Goal: Transaction & Acquisition: Purchase product/service

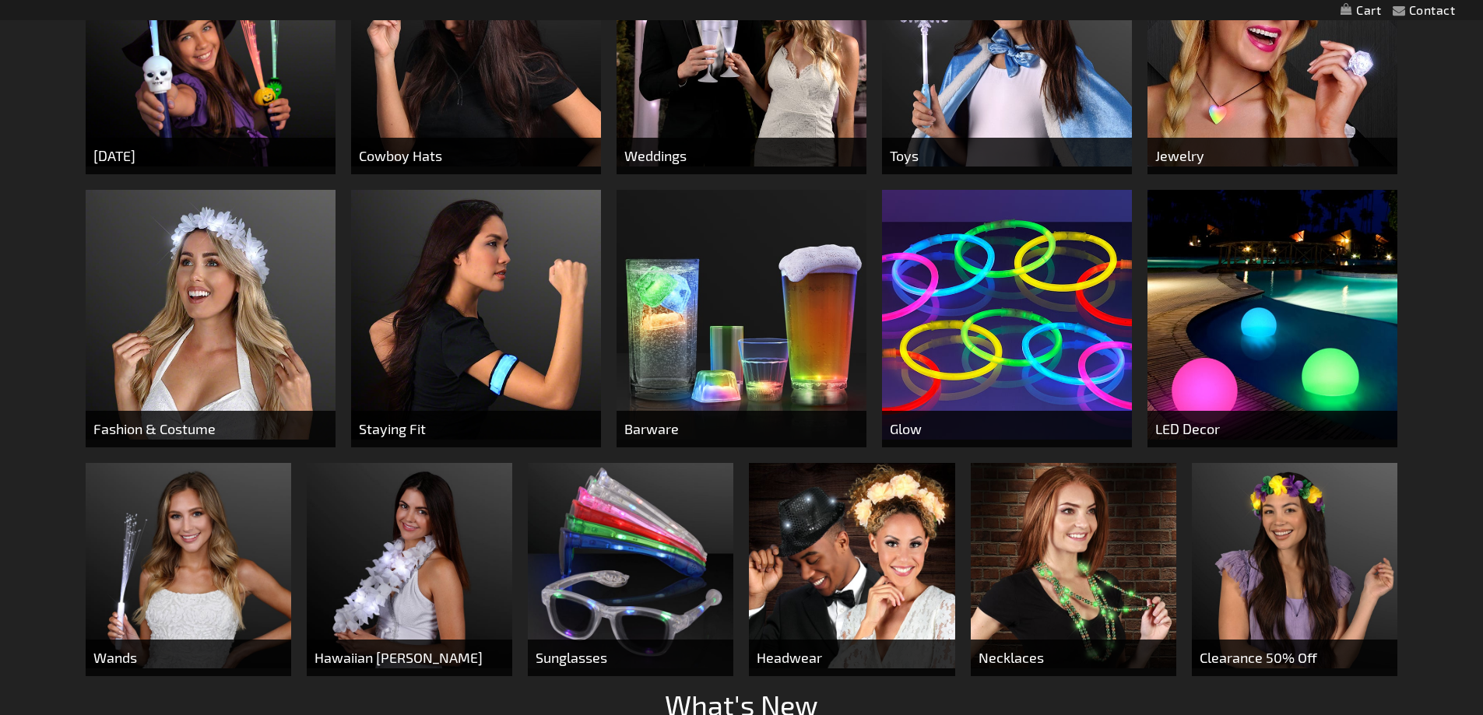
scroll to position [739, 0]
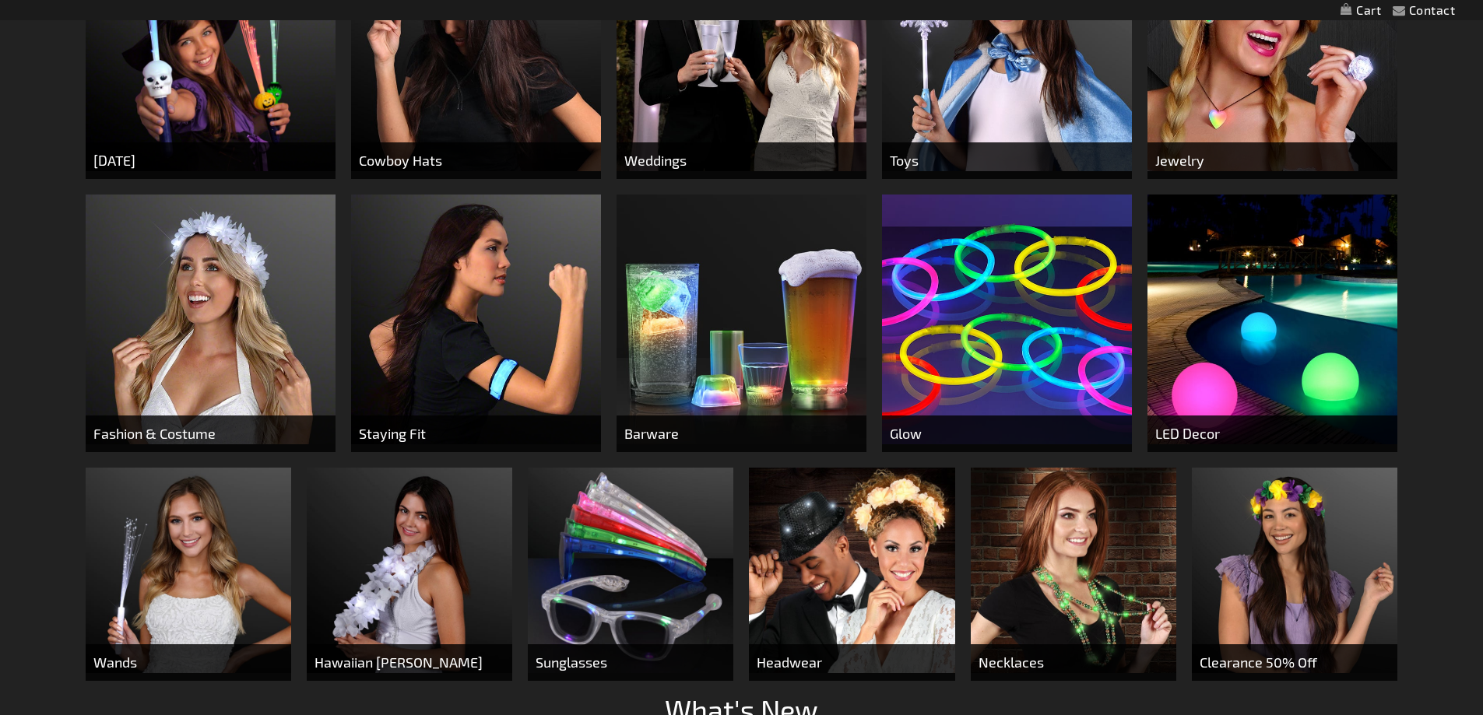
click at [676, 381] on img at bounding box center [741, 320] width 250 height 250
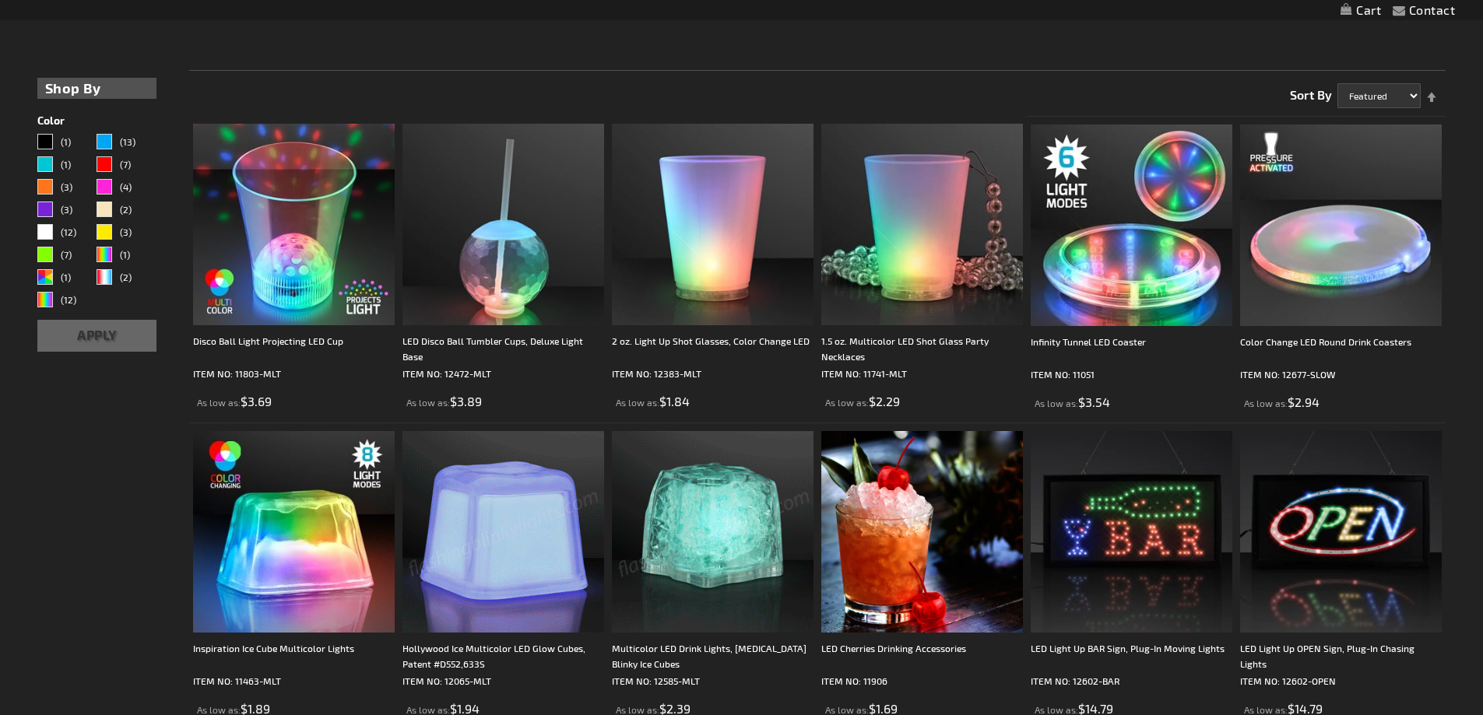
scroll to position [338, 0]
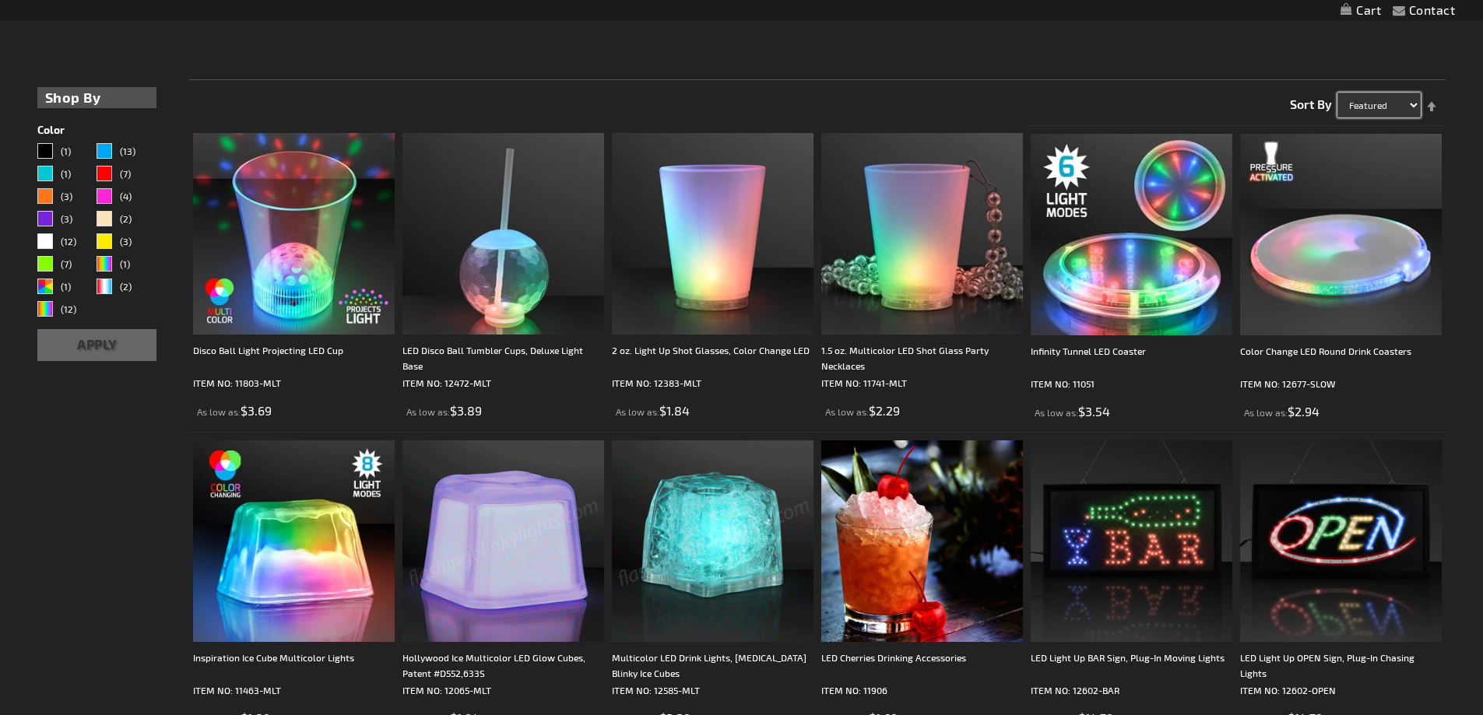
drag, startPoint x: 1356, startPoint y: 109, endPoint x: 1358, endPoint y: 117, distance: 7.9
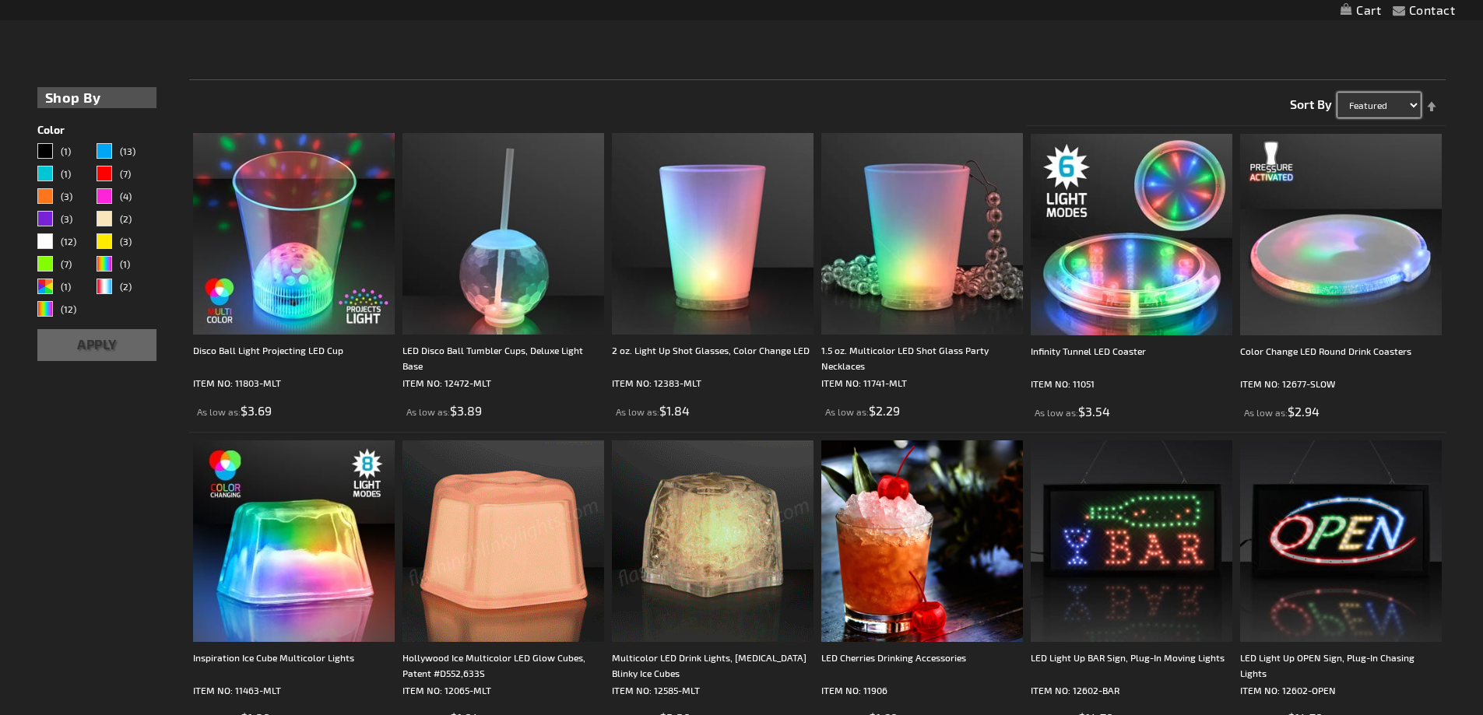
click at [1356, 109] on select "Featured Name Price Best Sellers" at bounding box center [1378, 105] width 83 height 25
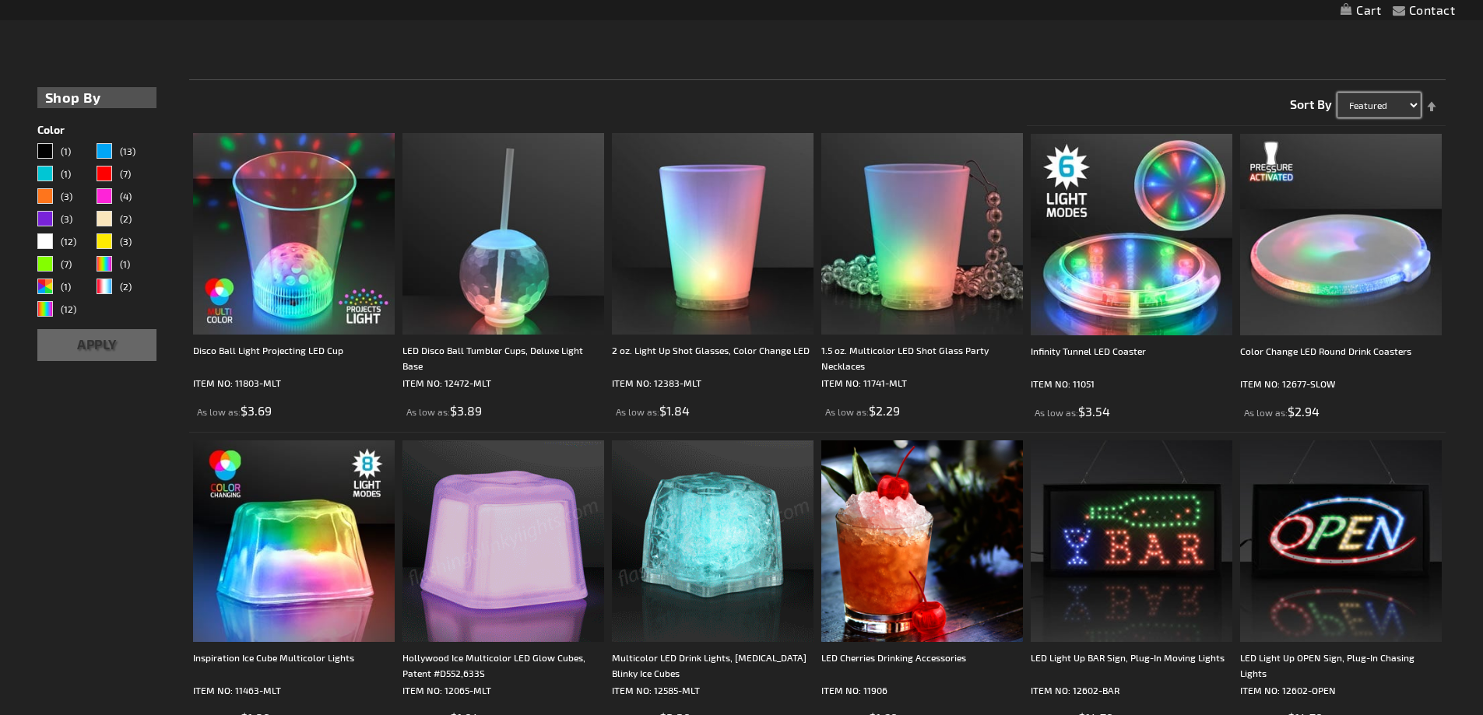
select select "price"
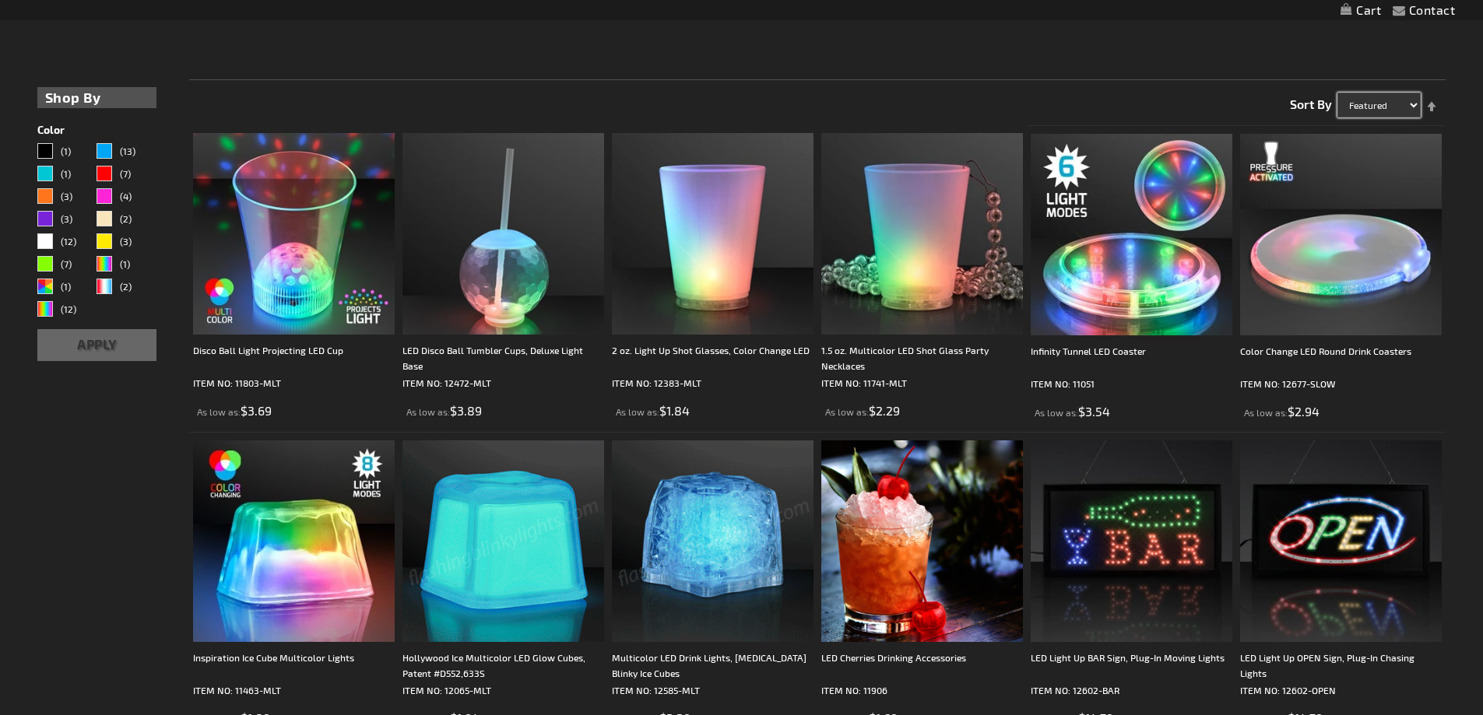
click at [1337, 93] on select "Featured Name Price Best Sellers" at bounding box center [1378, 105] width 83 height 25
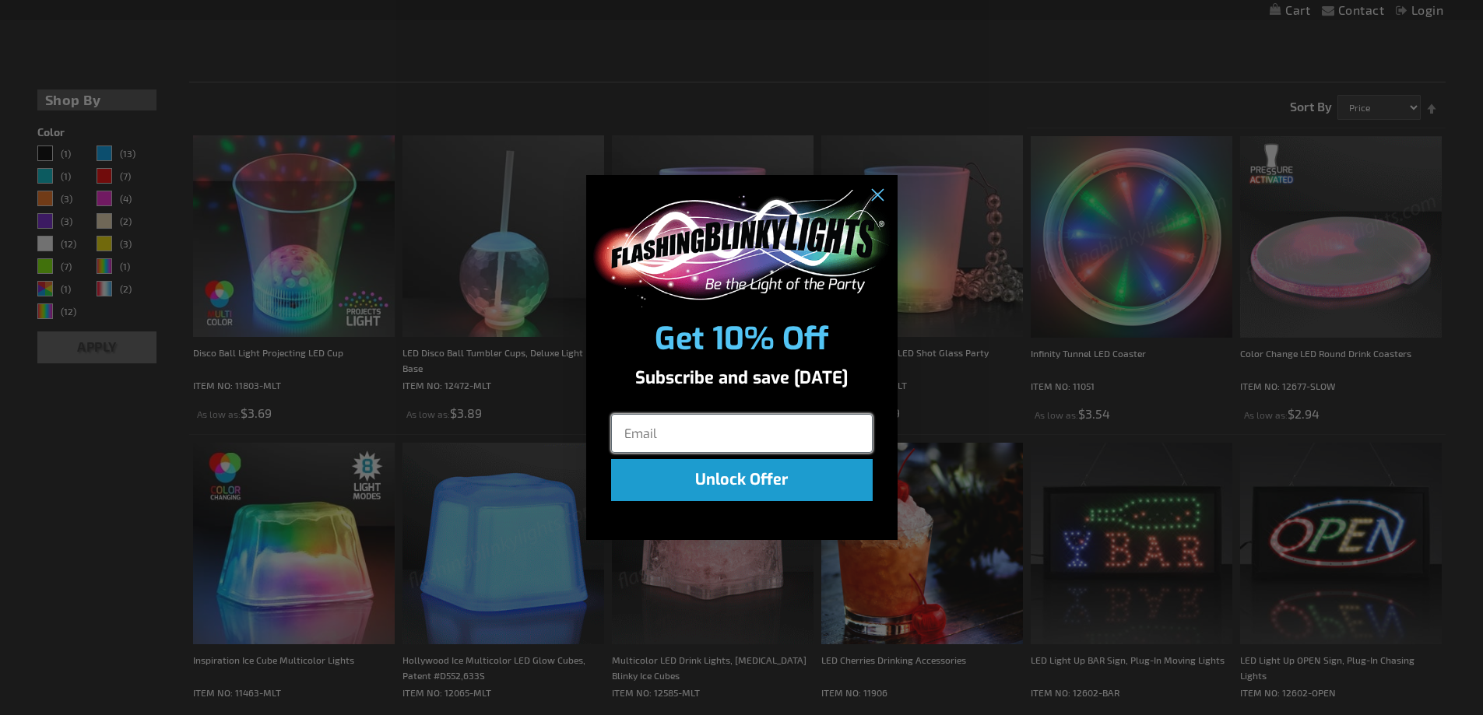
scroll to position [340, 0]
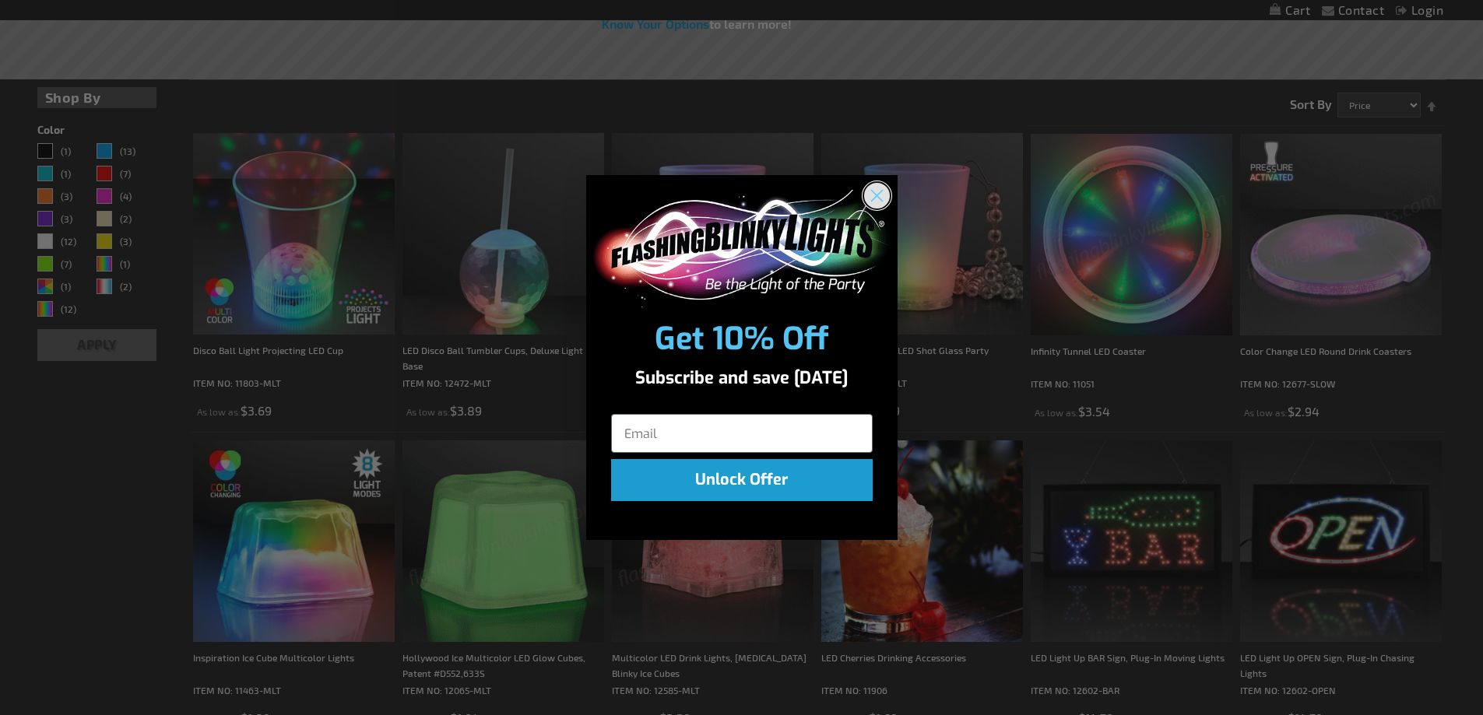
click at [876, 190] on circle "Close dialog" at bounding box center [876, 196] width 26 height 26
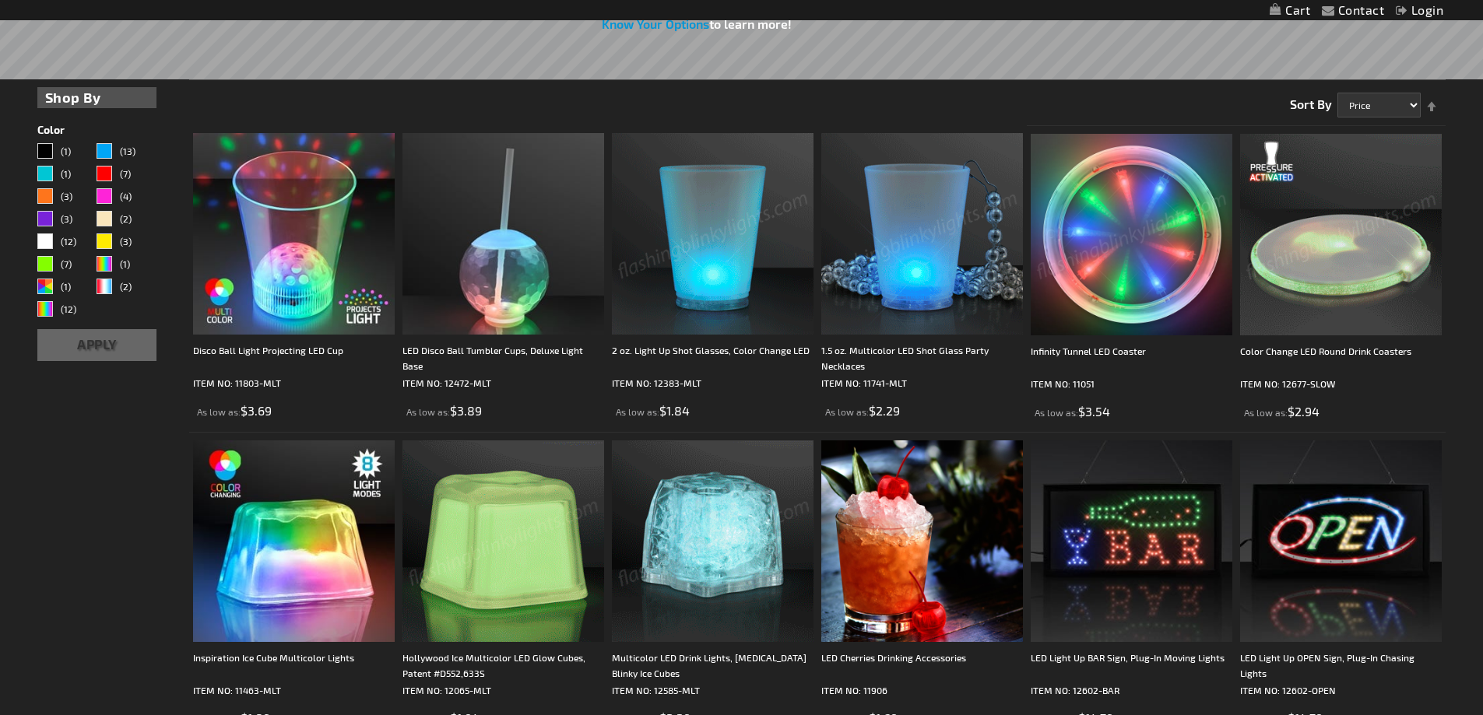
click at [1429, 107] on link "Set Descending Direction" at bounding box center [1431, 98] width 22 height 25
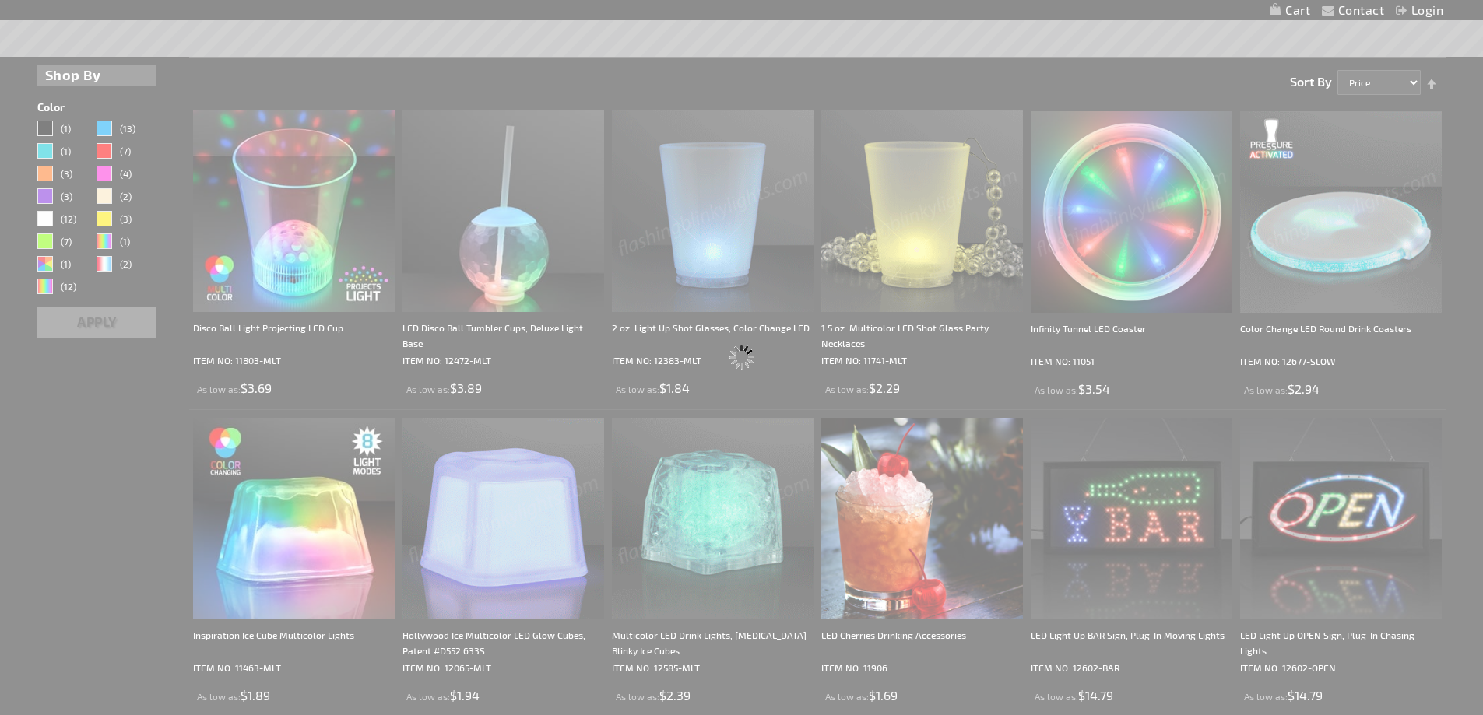
scroll to position [374, 0]
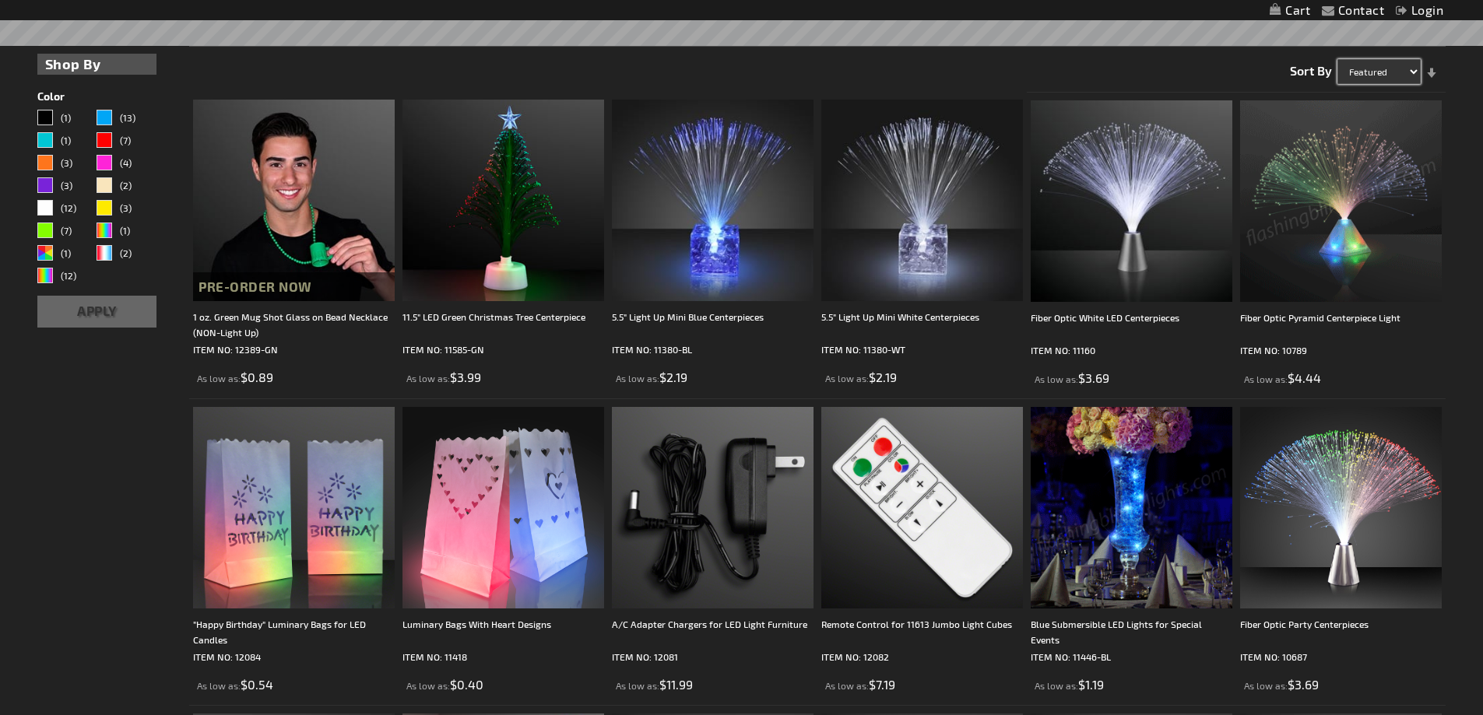
click at [1414, 66] on select "Featured Name Price Best Sellers" at bounding box center [1378, 71] width 83 height 25
select select "price"
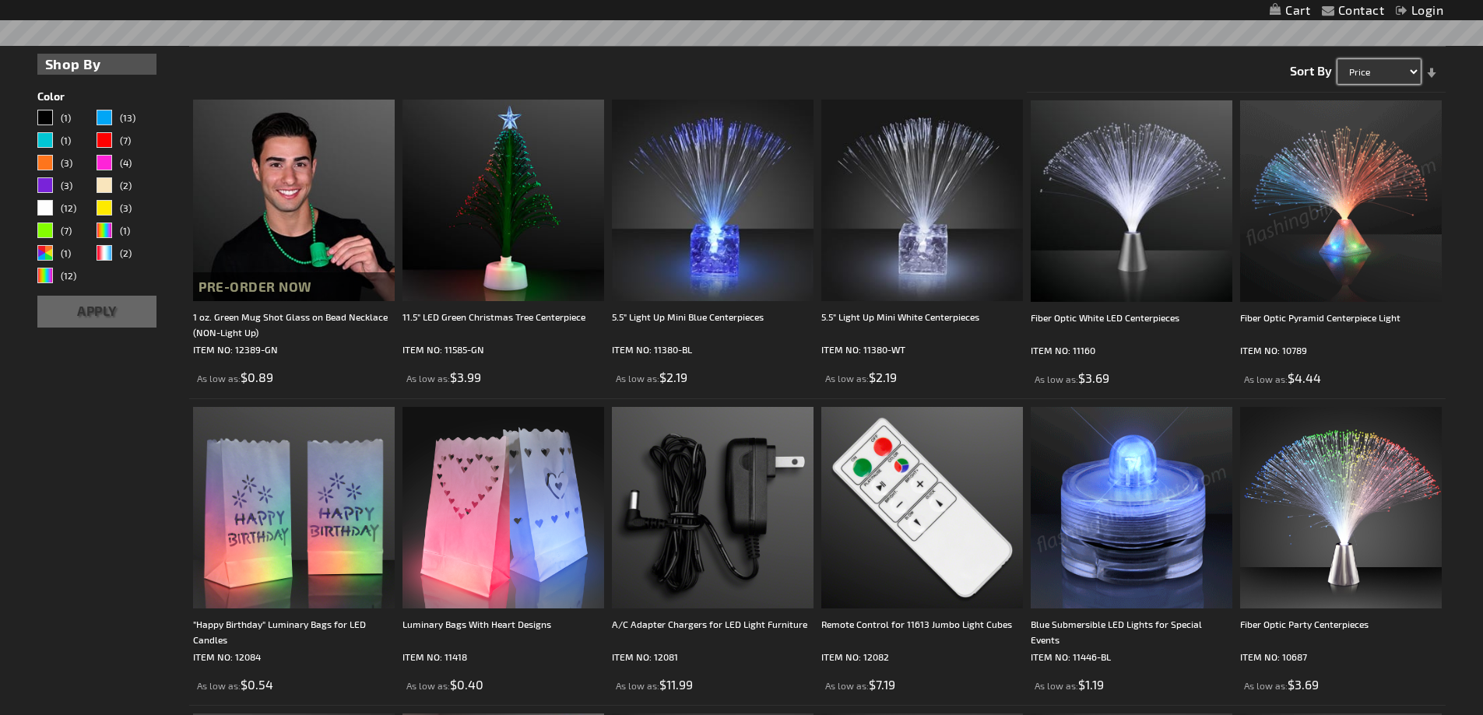
click at [1337, 59] on select "Featured Name Price Best Sellers" at bounding box center [1378, 71] width 83 height 25
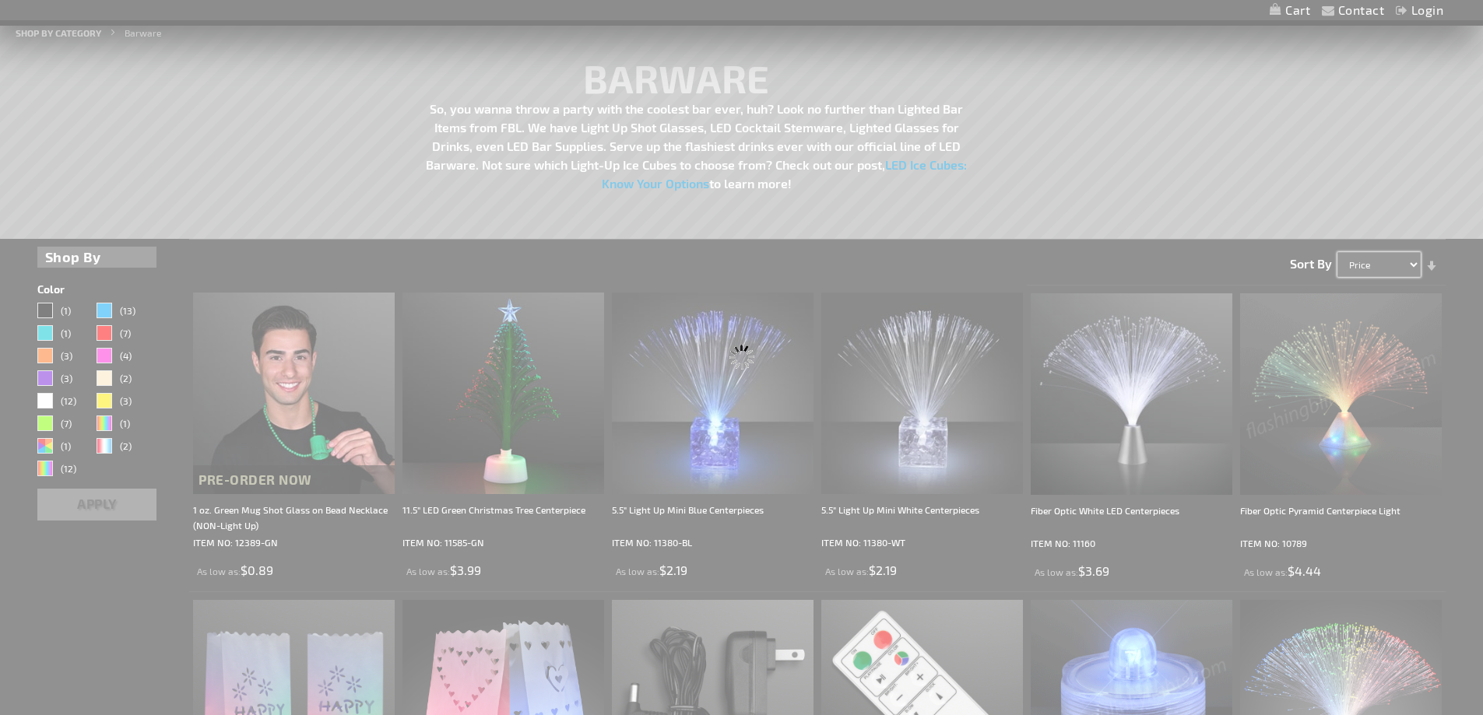
scroll to position [280, 0]
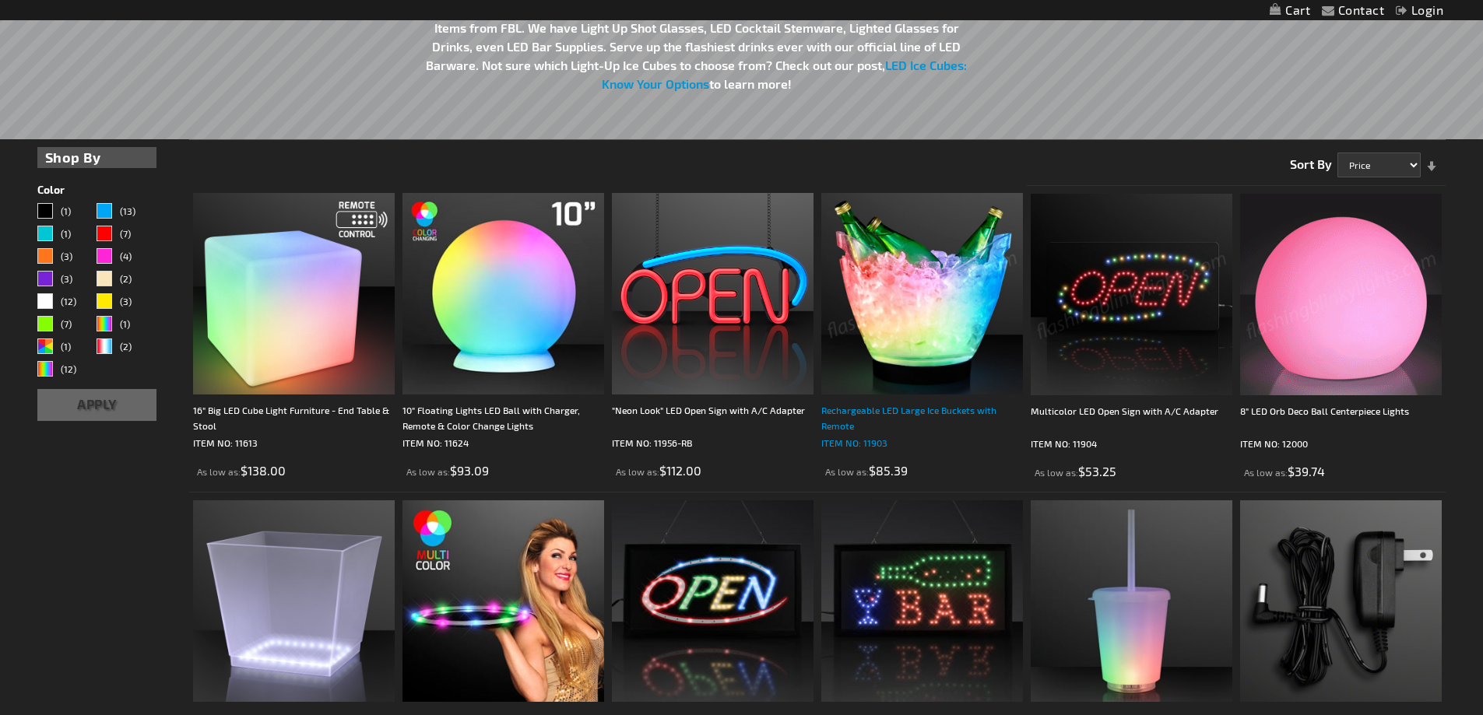
click at [877, 404] on div "Rechargeable LED Large Ice Buckets with Remote" at bounding box center [922, 417] width 202 height 31
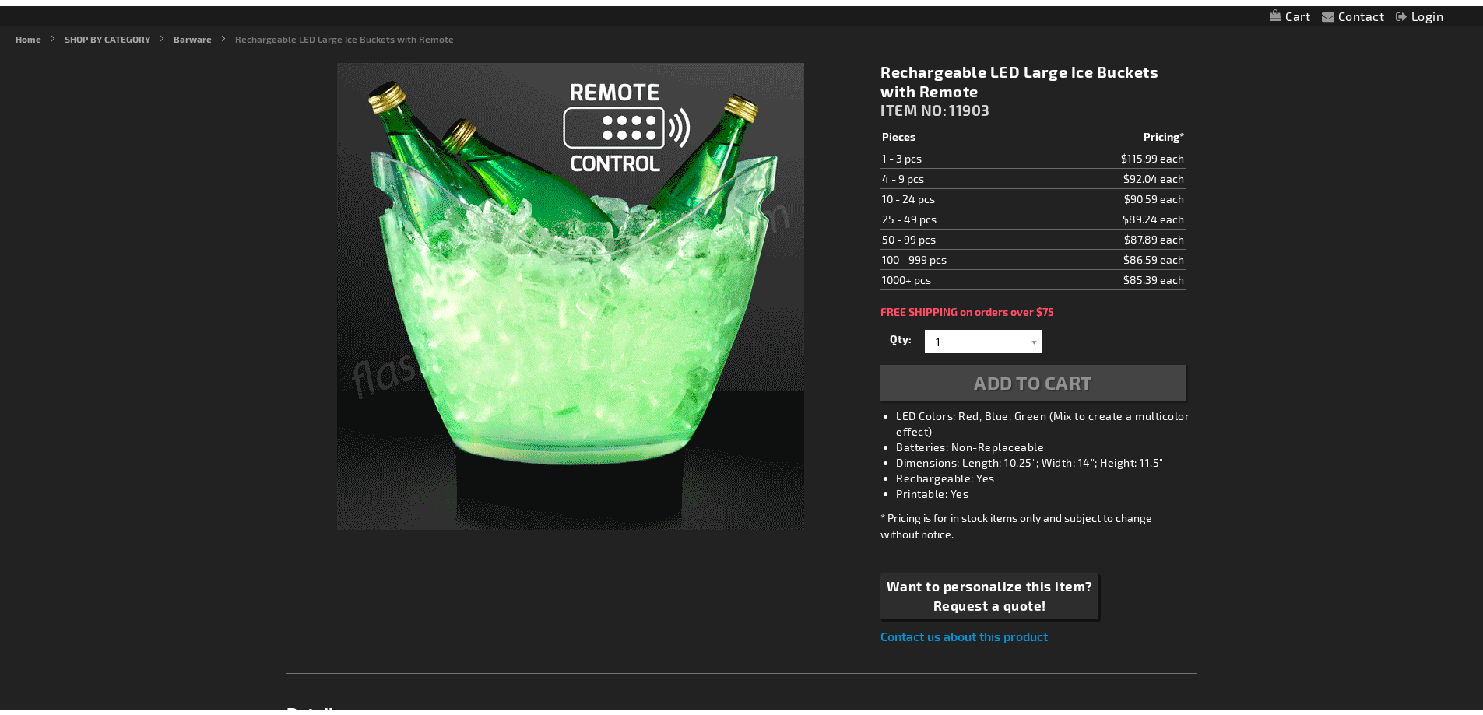
scroll to position [189, 0]
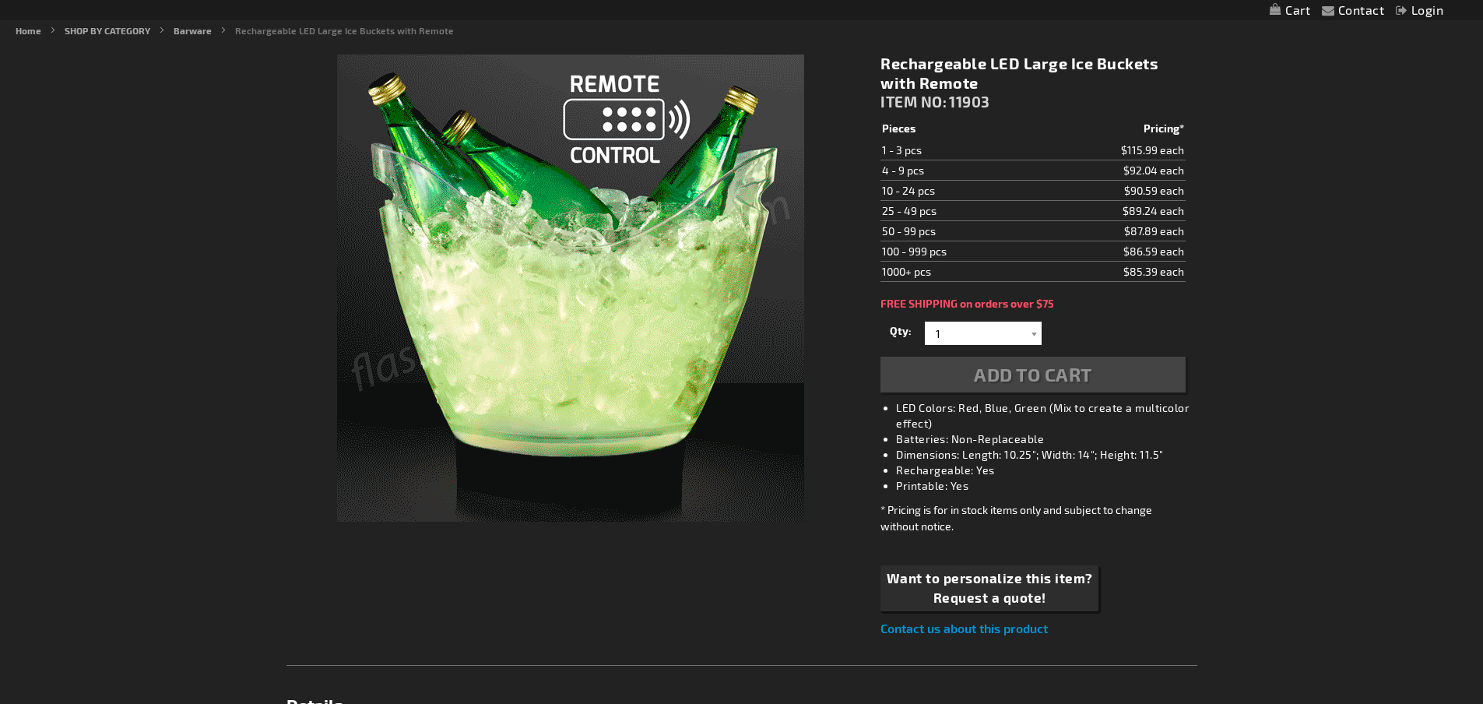
click at [946, 58] on h1 "Rechargeable LED Large Ice Buckets with Remote" at bounding box center [1032, 73] width 304 height 39
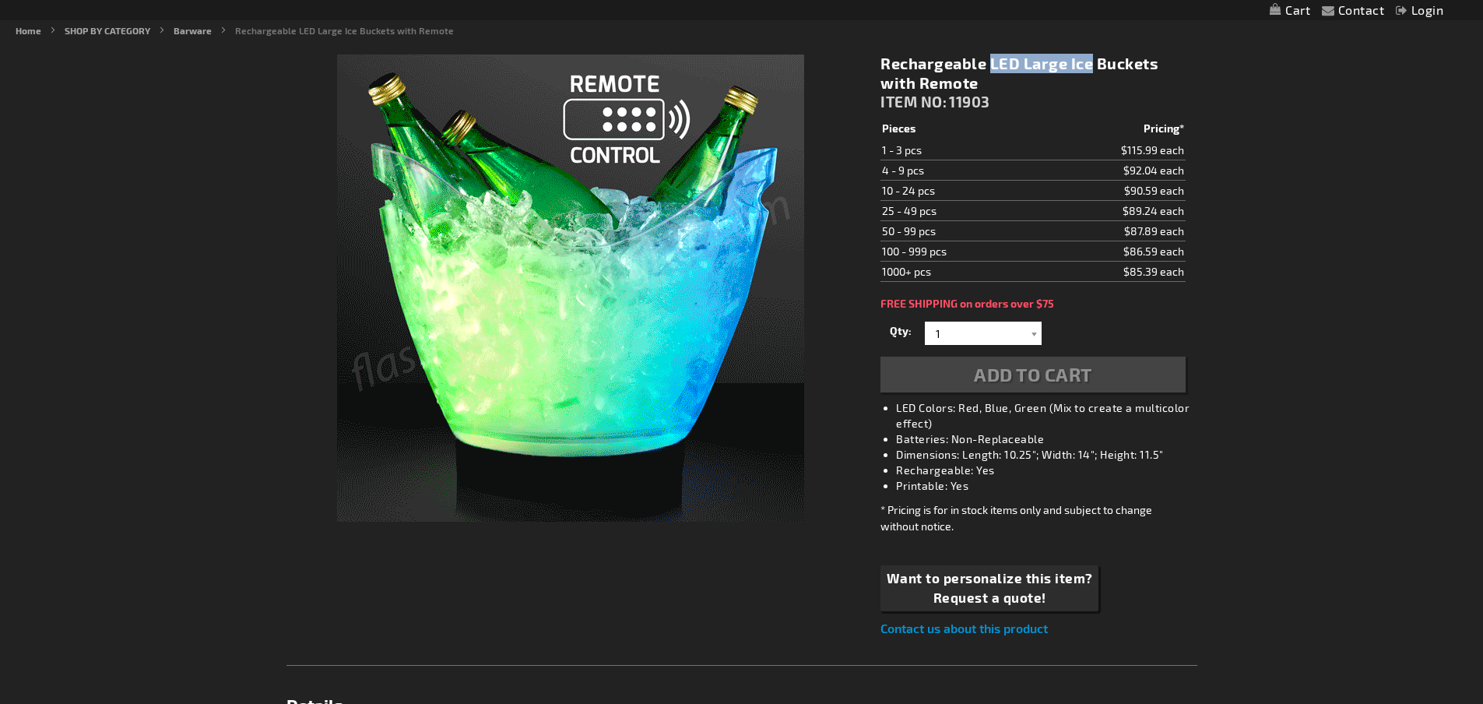
click at [946, 58] on h1 "Rechargeable LED Large Ice Buckets with Remote" at bounding box center [1032, 73] width 304 height 39
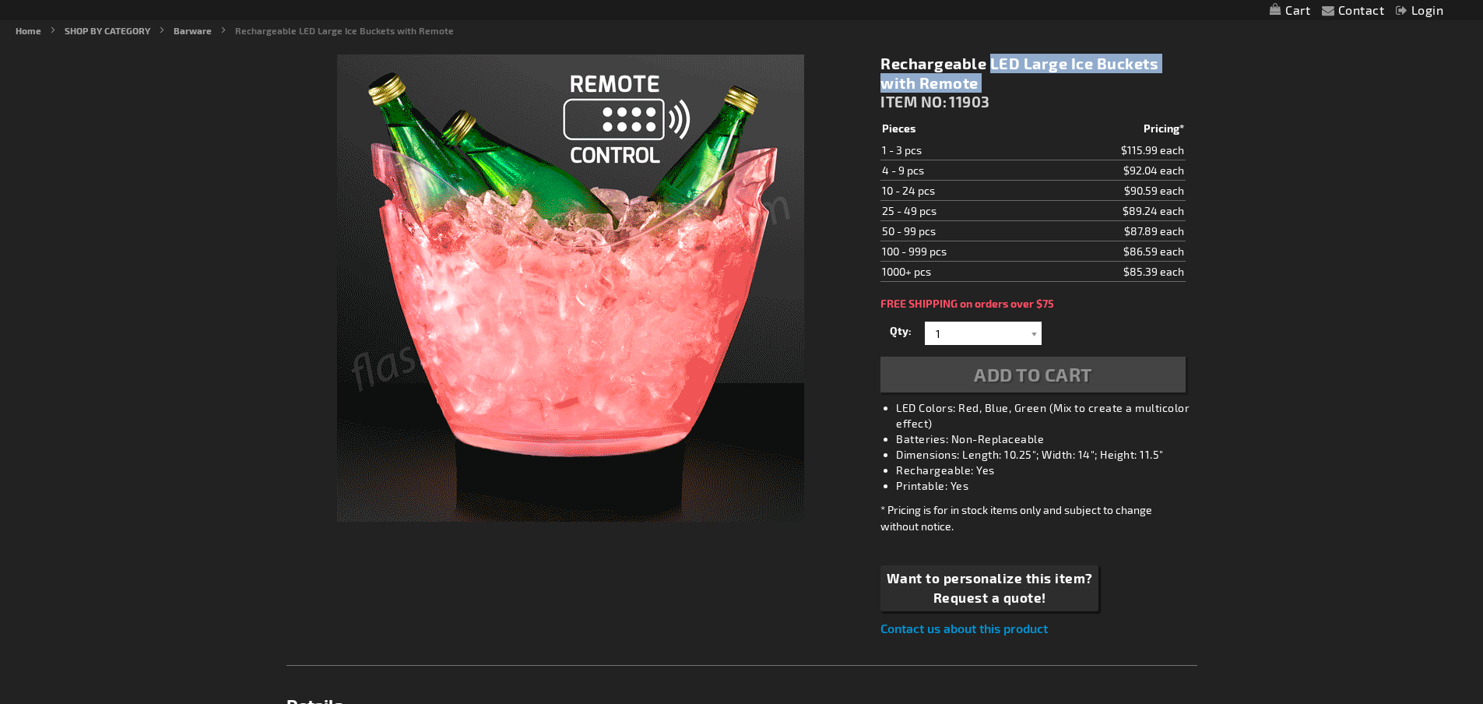
click at [946, 58] on h1 "Rechargeable LED Large Ice Buckets with Remote" at bounding box center [1032, 73] width 304 height 39
